Goal: Transaction & Acquisition: Purchase product/service

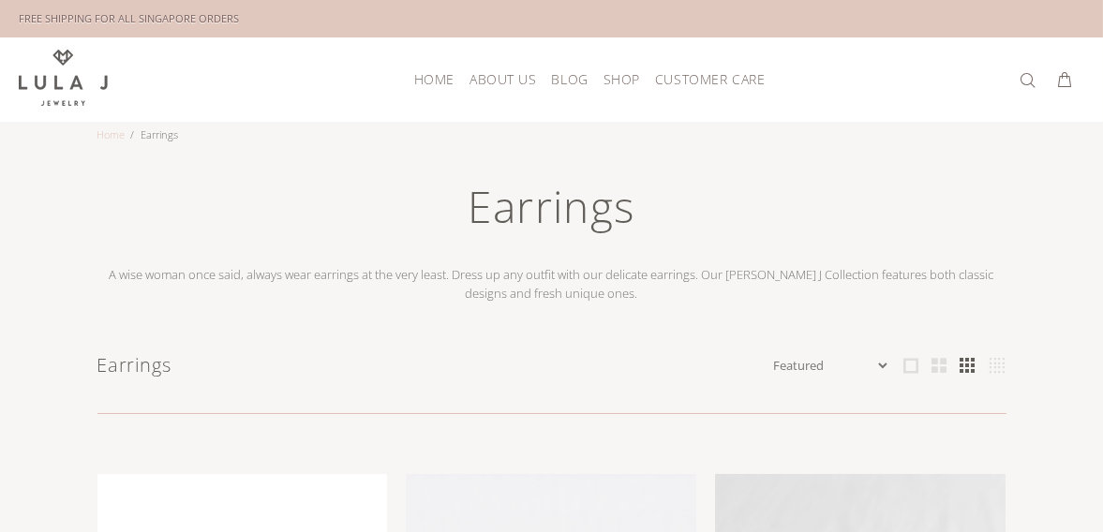
click at [115, 131] on link "Home" at bounding box center [111, 134] width 28 height 14
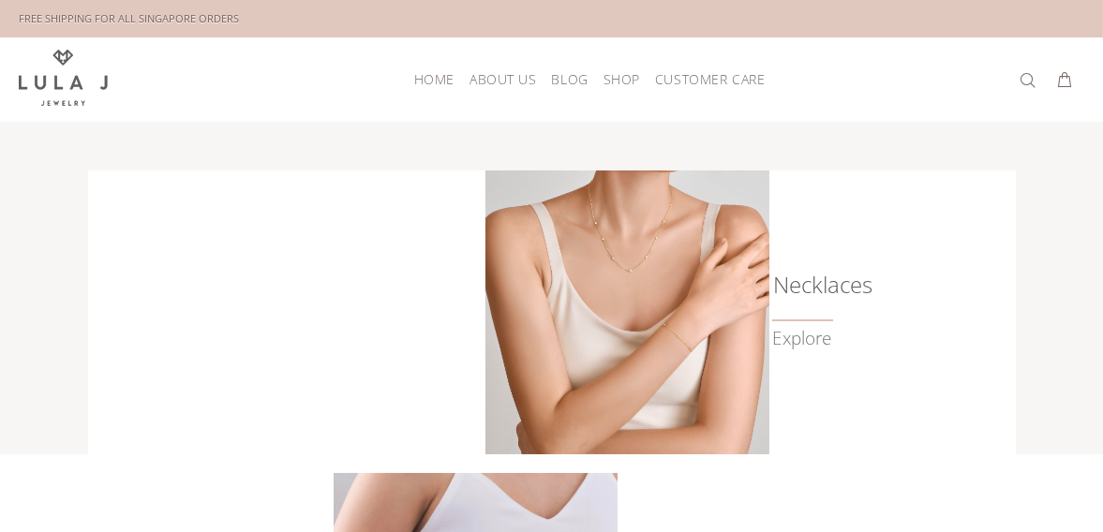
click at [638, 214] on img at bounding box center [628, 313] width 284 height 284
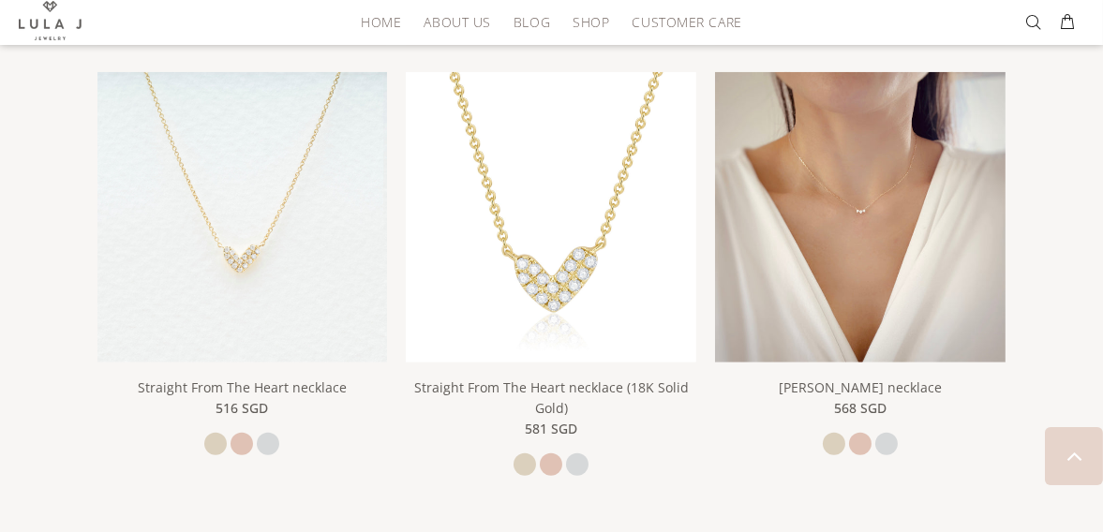
scroll to position [2291, 0]
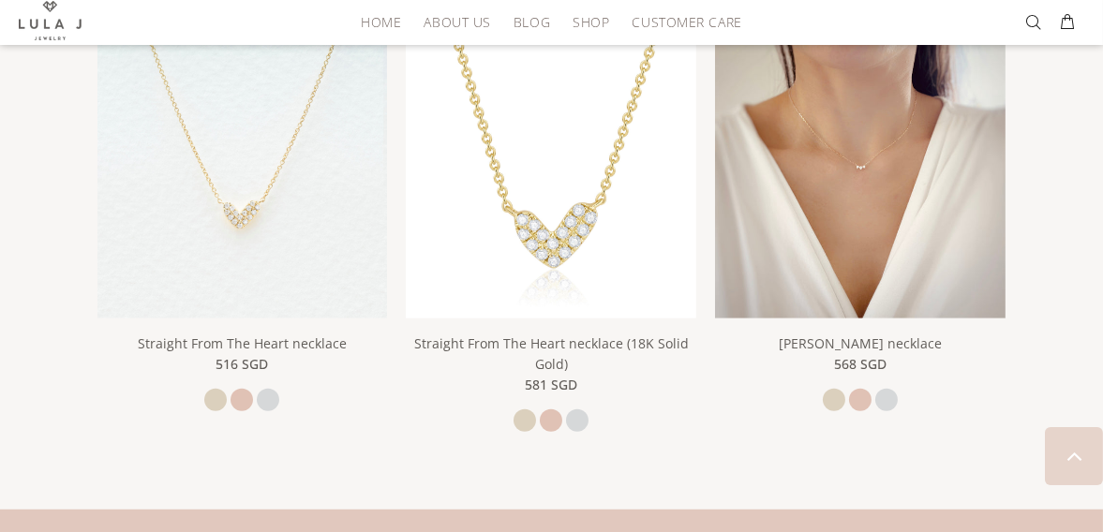
click at [910, 232] on img at bounding box center [860, 173] width 291 height 291
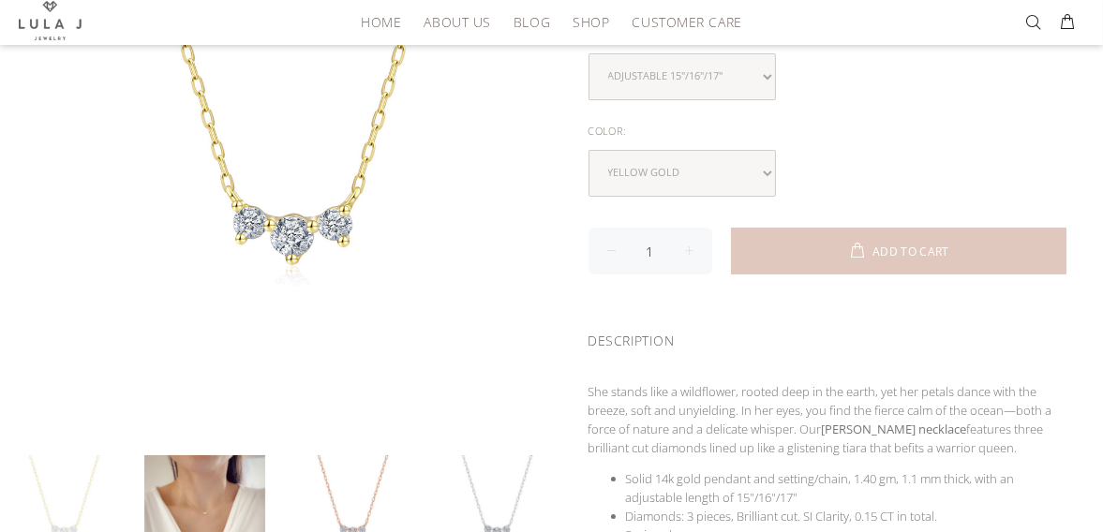
scroll to position [416, 0]
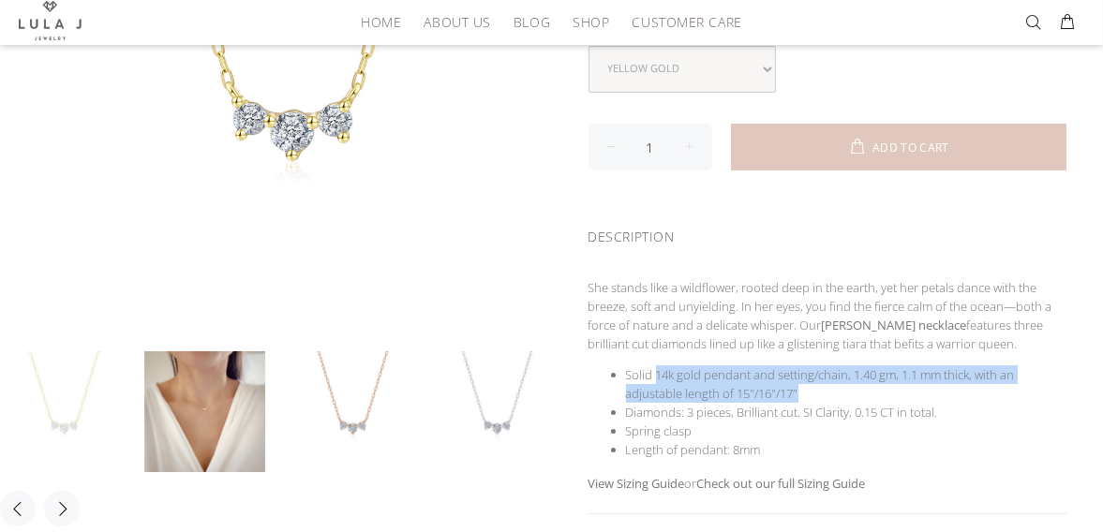
drag, startPoint x: 654, startPoint y: 369, endPoint x: 992, endPoint y: 382, distance: 337.7
click at [992, 382] on li "Solid 14k gold pendant and setting/chain, 1.40 gm, 1.1 mm thick, with an adjust…" at bounding box center [847, 384] width 442 height 37
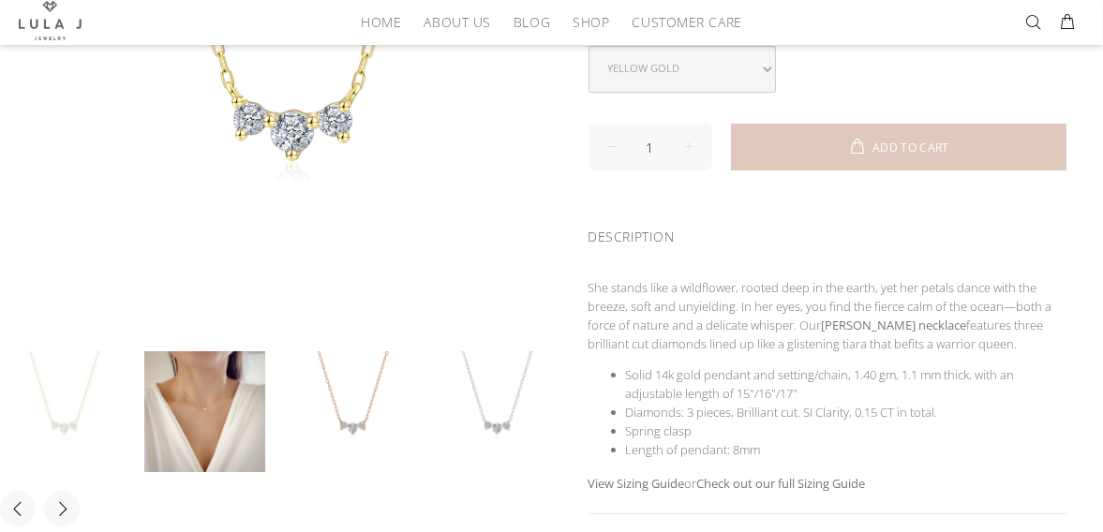
click at [942, 403] on li "Diamonds: 3 pieces, Brilliant cut. SI Clarity, 0.15 CT in total." at bounding box center [847, 412] width 442 height 19
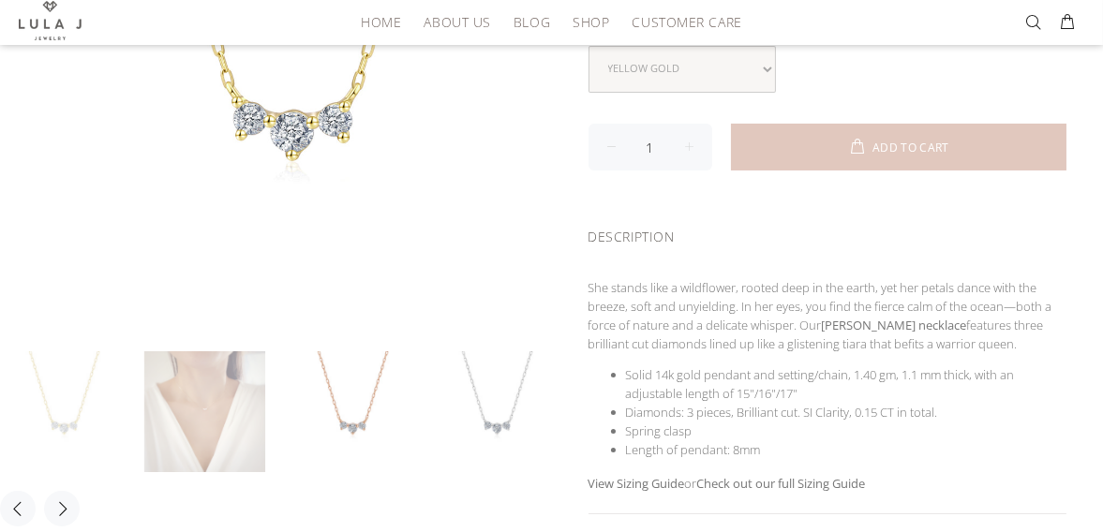
click at [241, 429] on link at bounding box center [204, 412] width 121 height 121
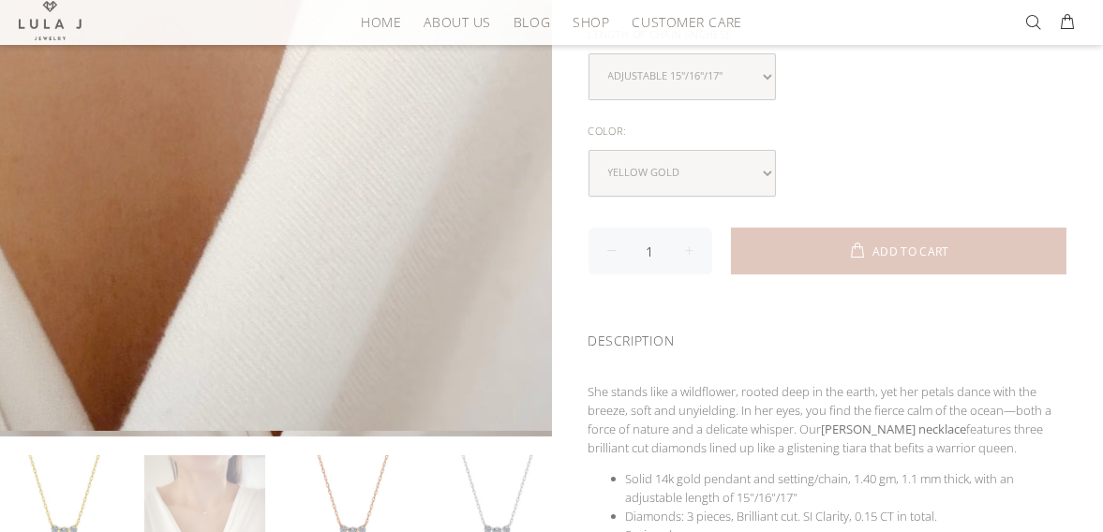
scroll to position [312, 0]
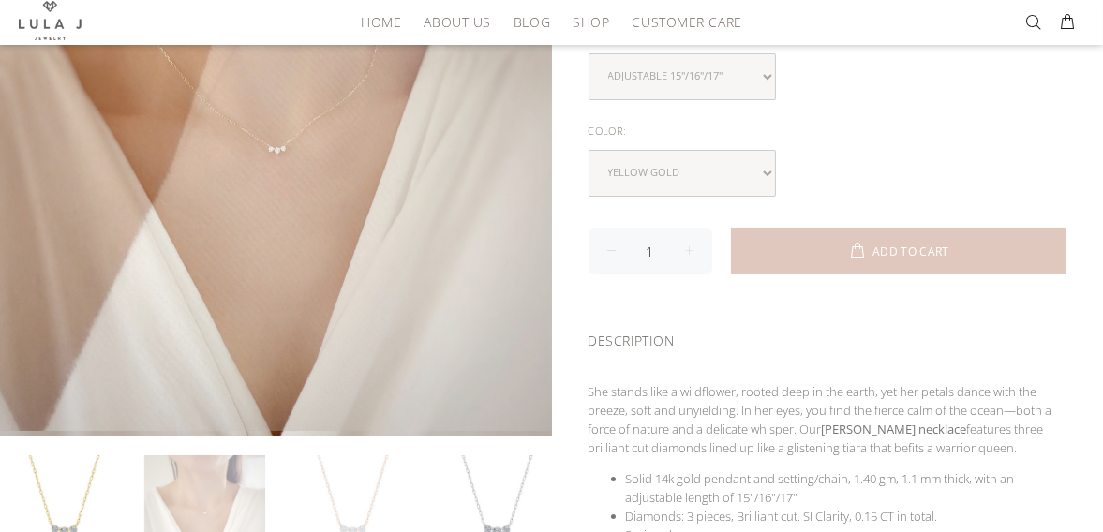
click at [347, 471] on link at bounding box center [349, 516] width 121 height 121
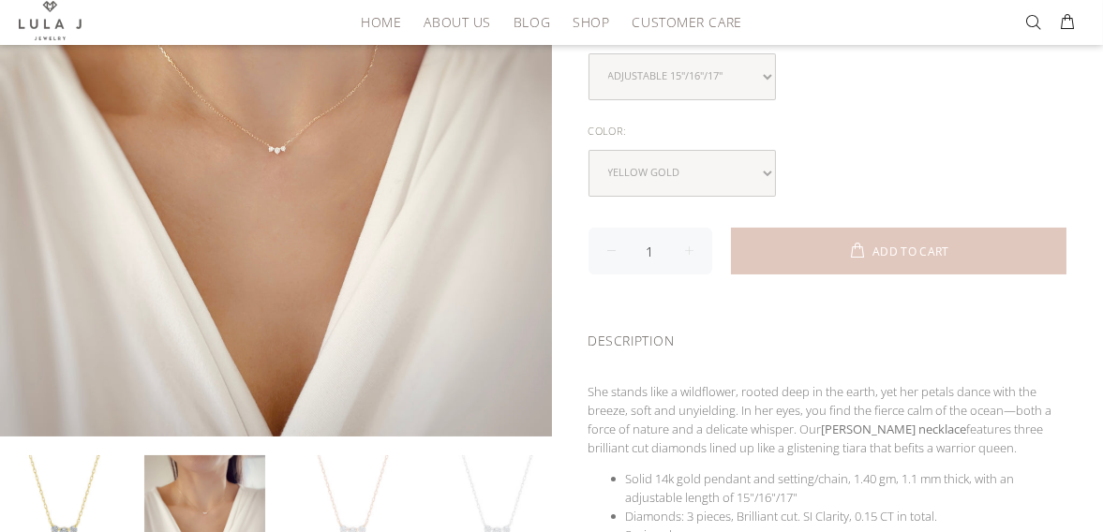
click at [530, 469] on link at bounding box center [493, 516] width 121 height 121
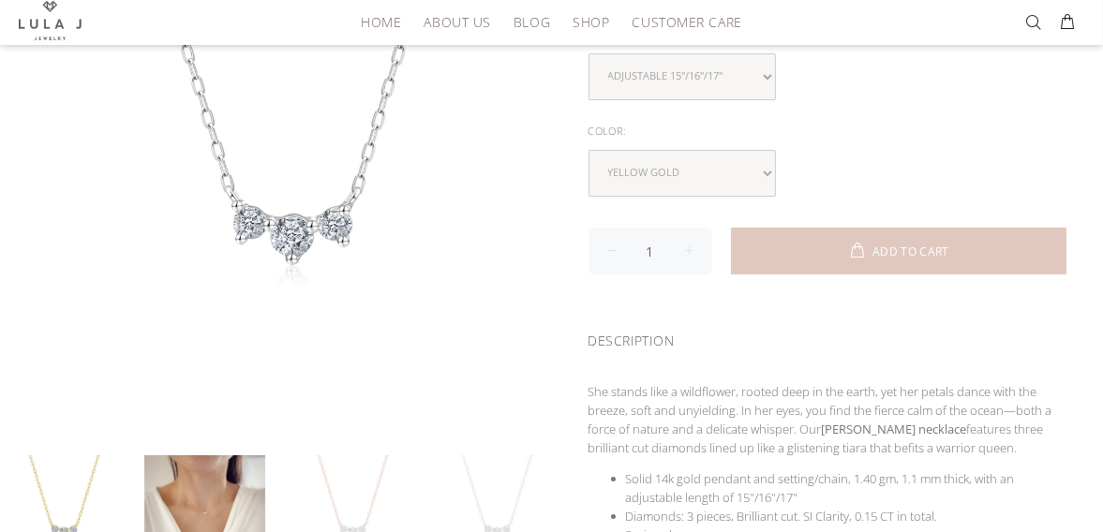
click at [344, 477] on link at bounding box center [349, 516] width 121 height 121
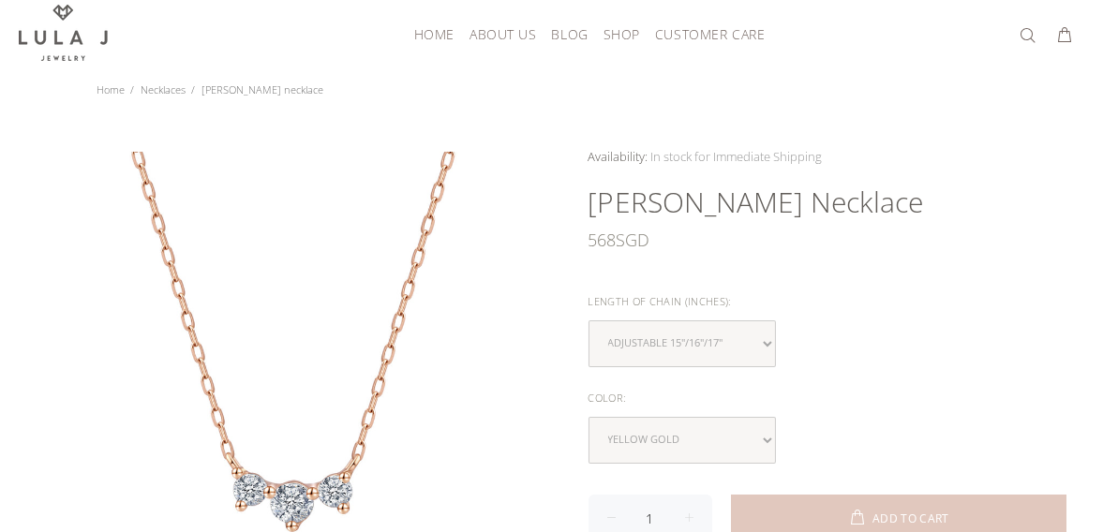
scroll to position [0, 0]
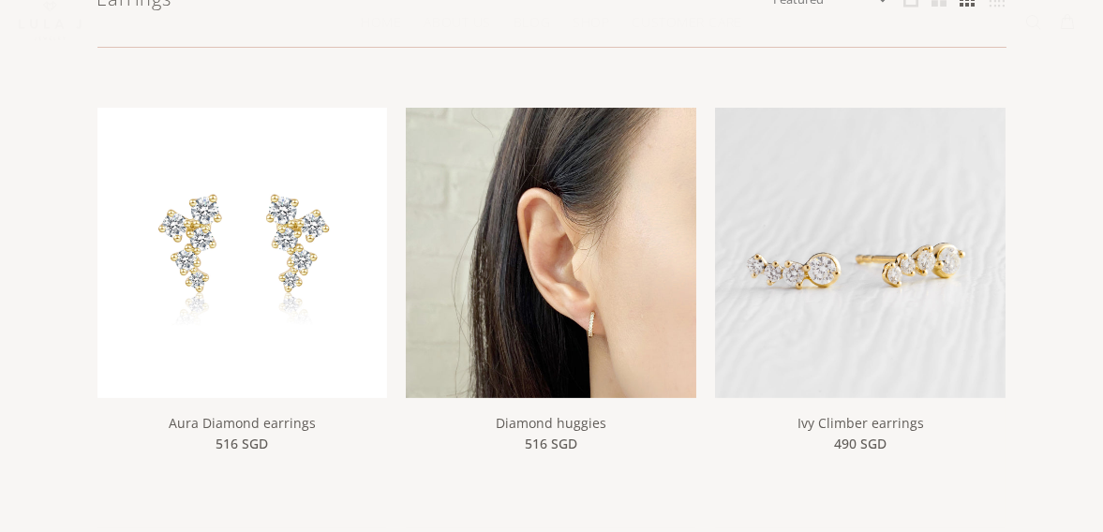
scroll to position [416, 0]
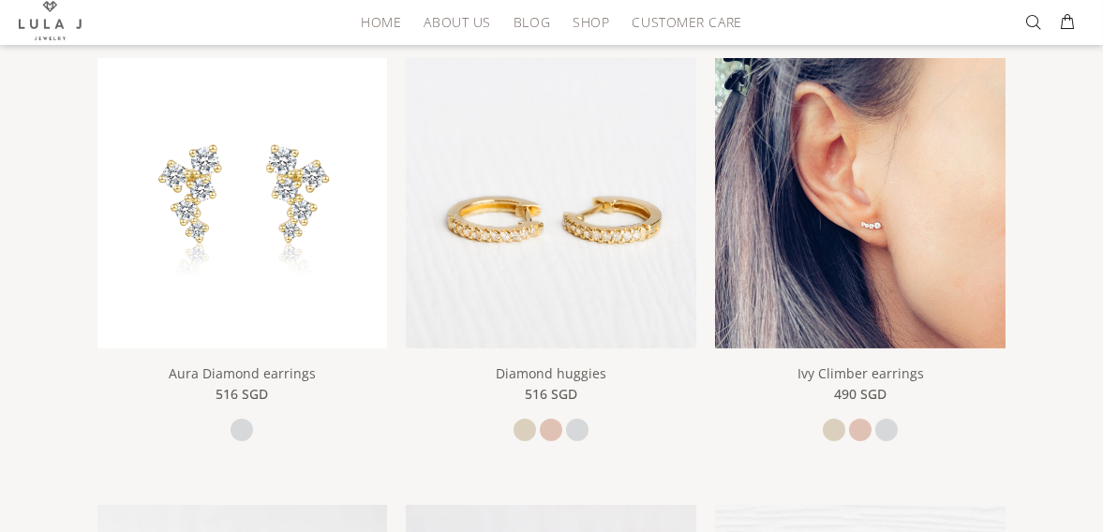
click at [832, 211] on img at bounding box center [860, 203] width 291 height 291
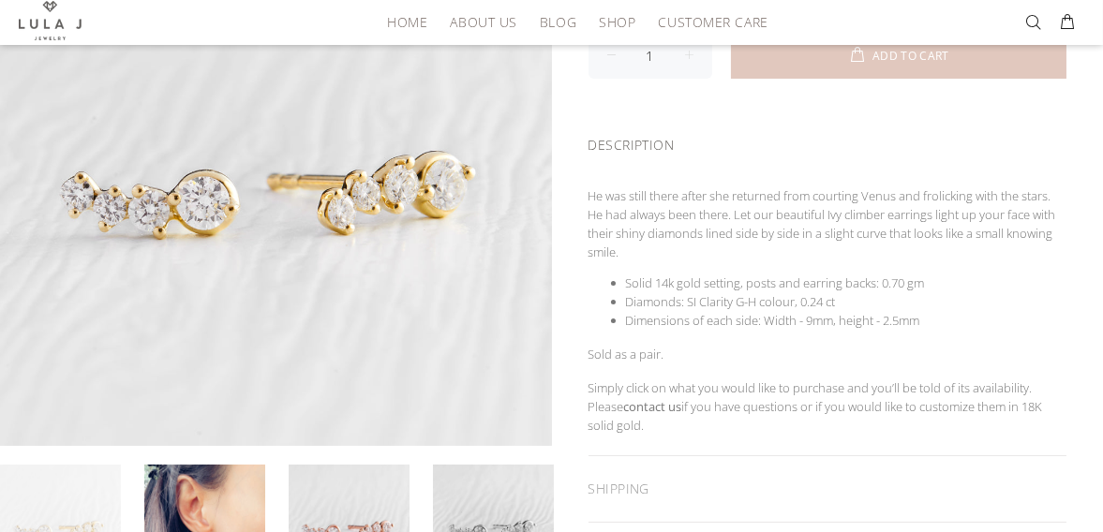
scroll to position [312, 0]
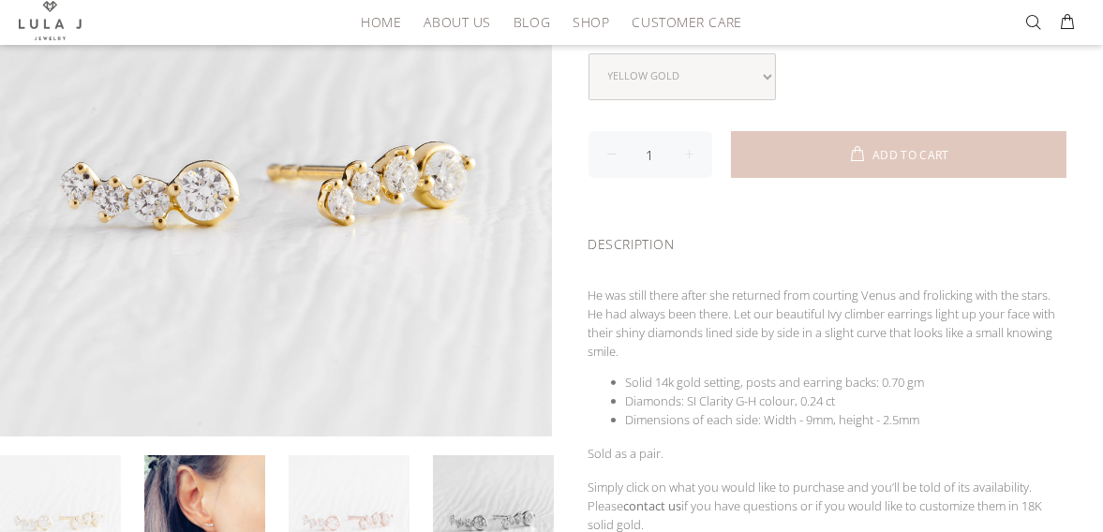
click at [372, 477] on link at bounding box center [349, 516] width 121 height 121
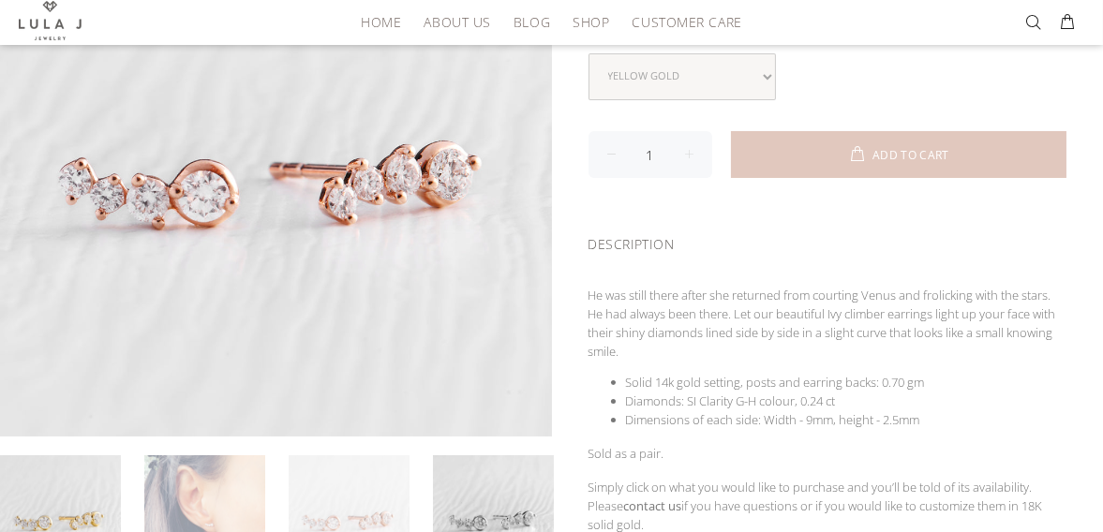
click at [232, 499] on link at bounding box center [204, 516] width 121 height 121
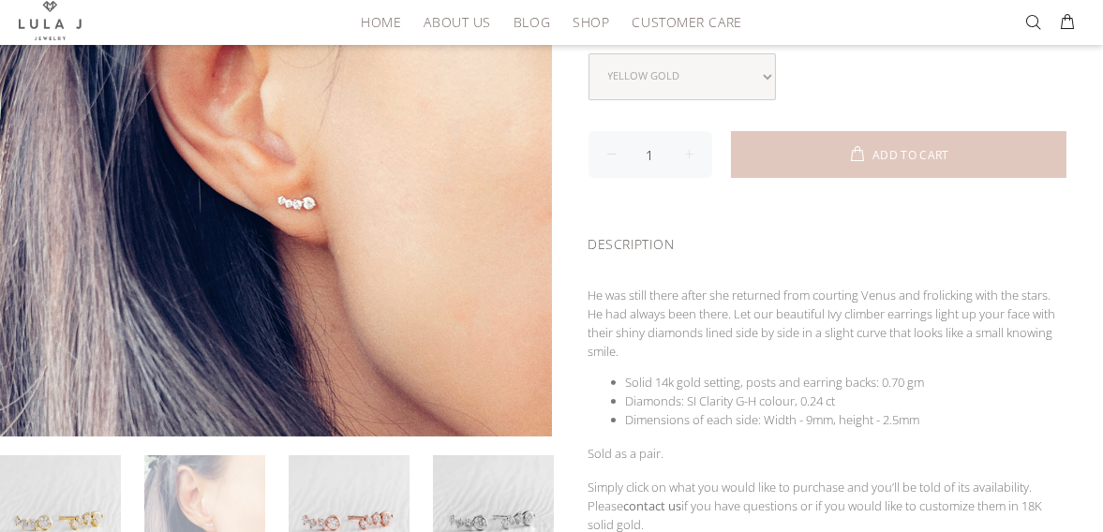
click at [214, 481] on link at bounding box center [204, 516] width 121 height 121
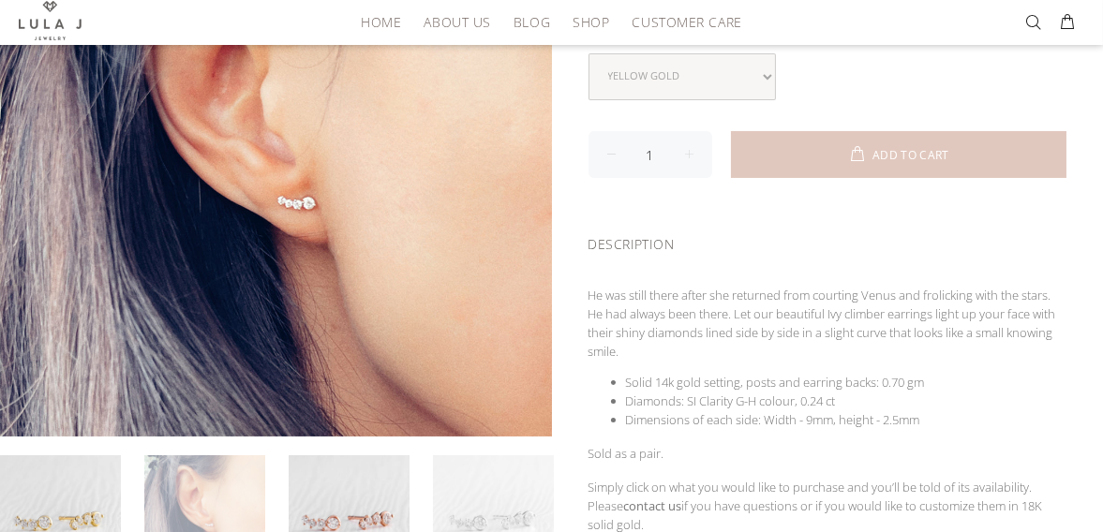
click at [529, 482] on link at bounding box center [493, 516] width 121 height 121
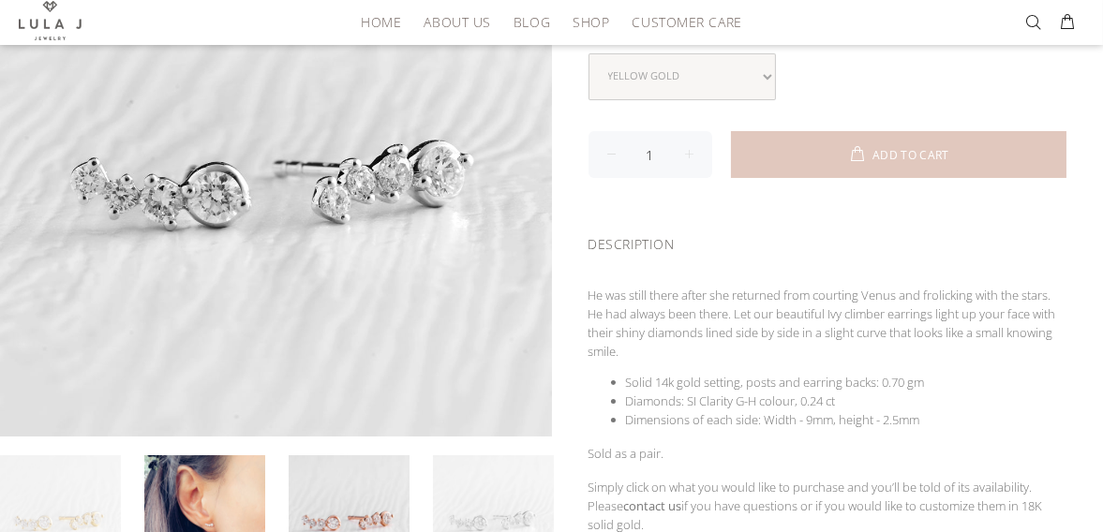
click at [82, 508] on link at bounding box center [60, 516] width 121 height 121
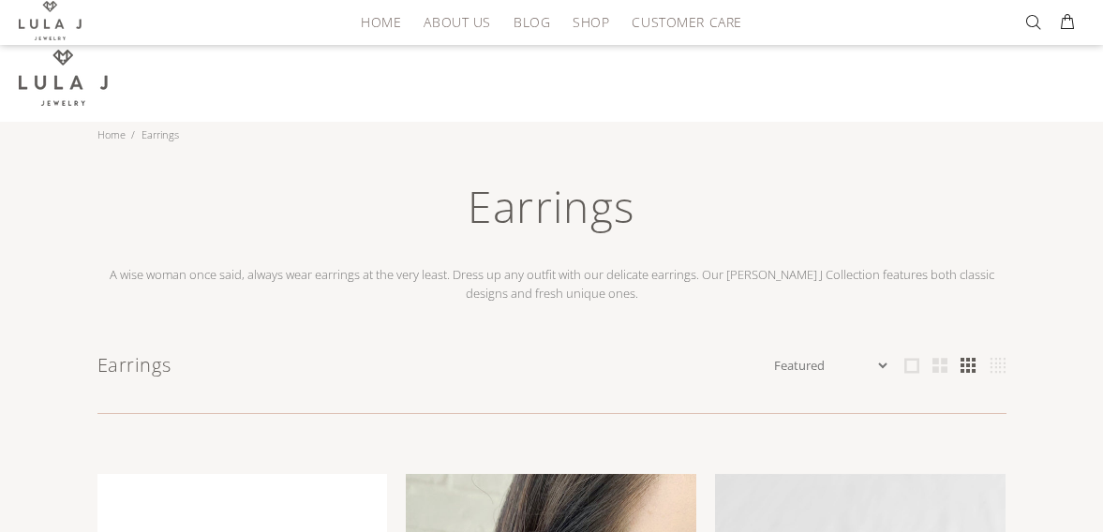
scroll to position [416, 0]
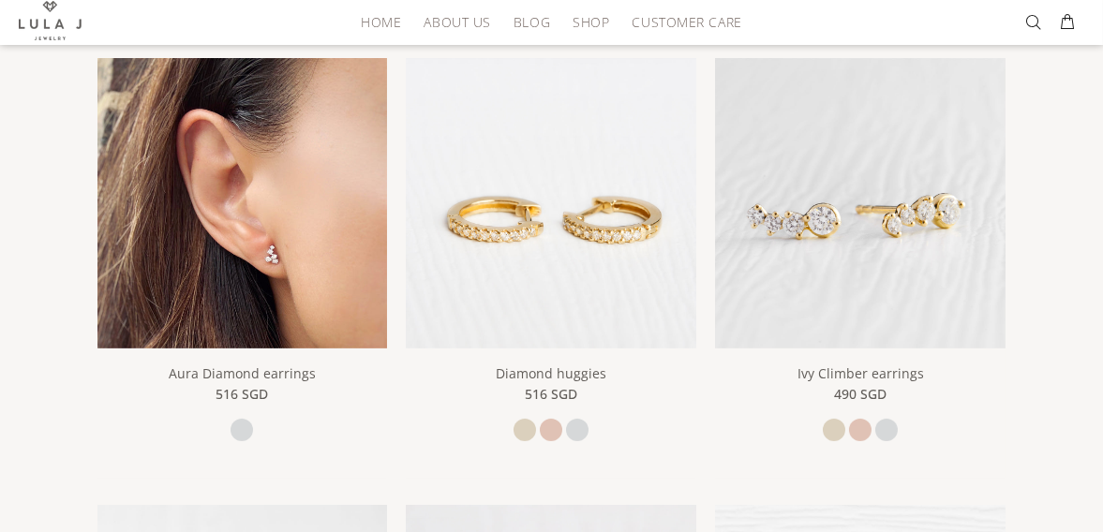
click at [274, 193] on img at bounding box center [242, 203] width 291 height 291
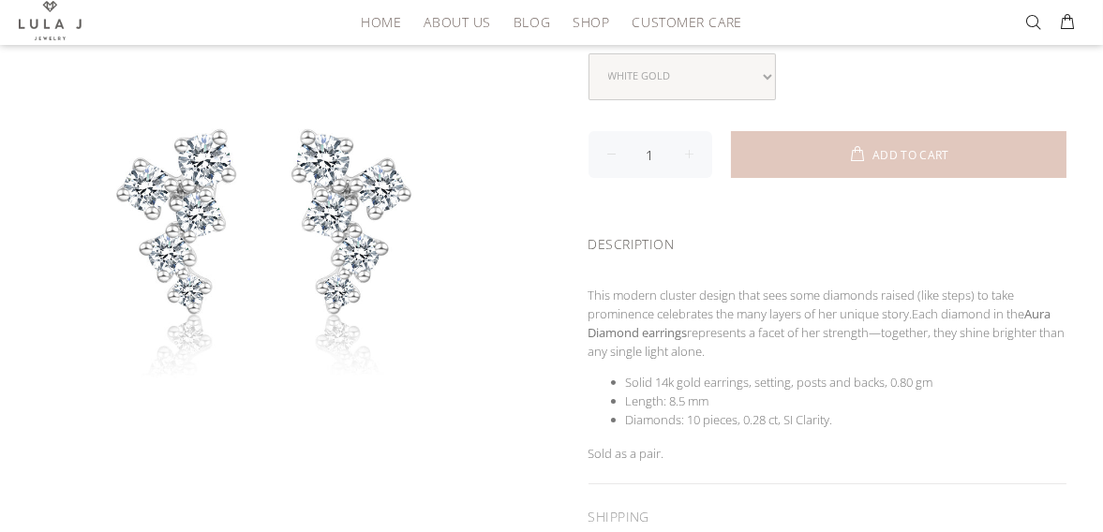
scroll to position [520, 0]
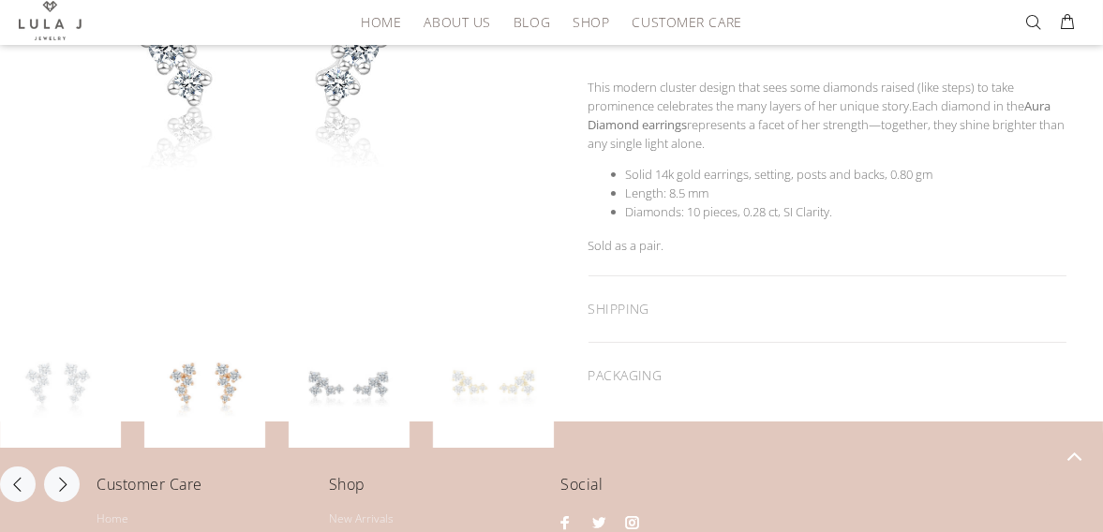
click at [523, 377] on link at bounding box center [493, 387] width 121 height 121
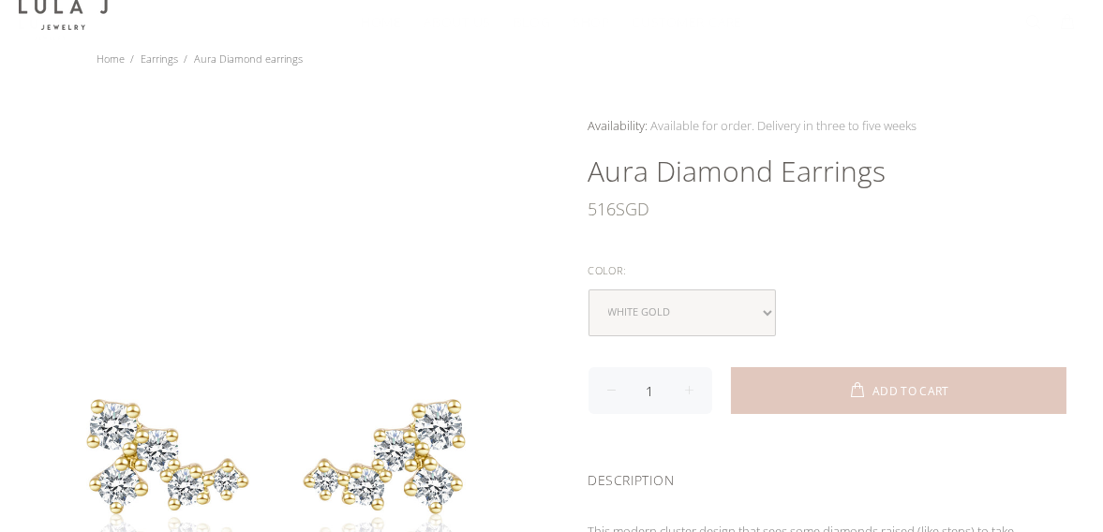
scroll to position [805, 0]
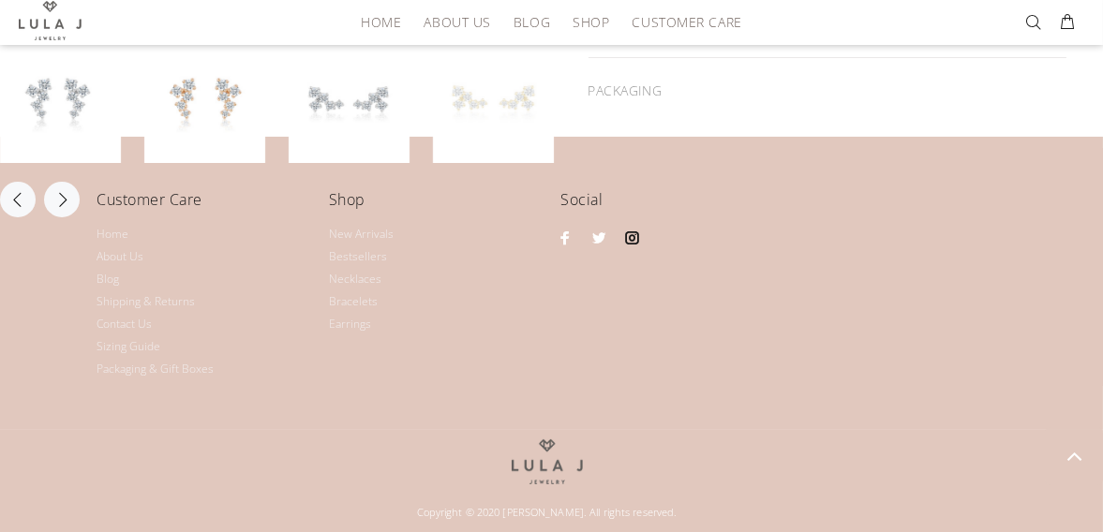
click at [630, 237] on link at bounding box center [634, 238] width 24 height 24
